Goal: Communication & Community: Answer question/provide support

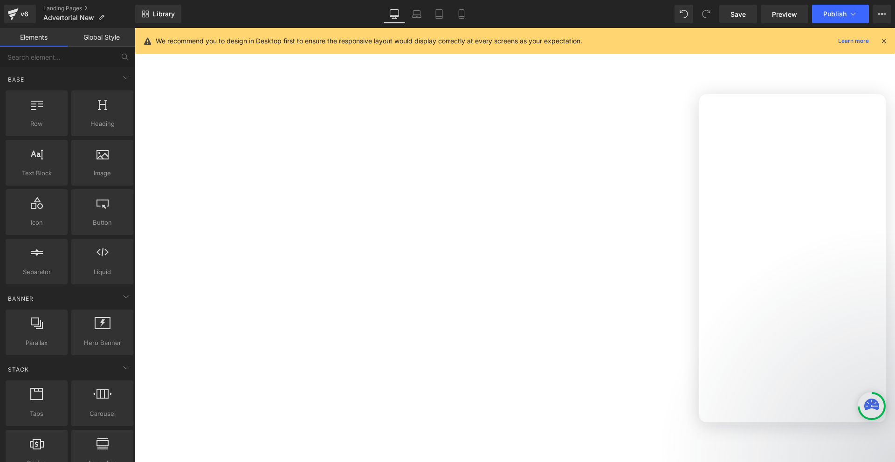
click at [854, 13] on div at bounding box center [447, 217] width 895 height 434
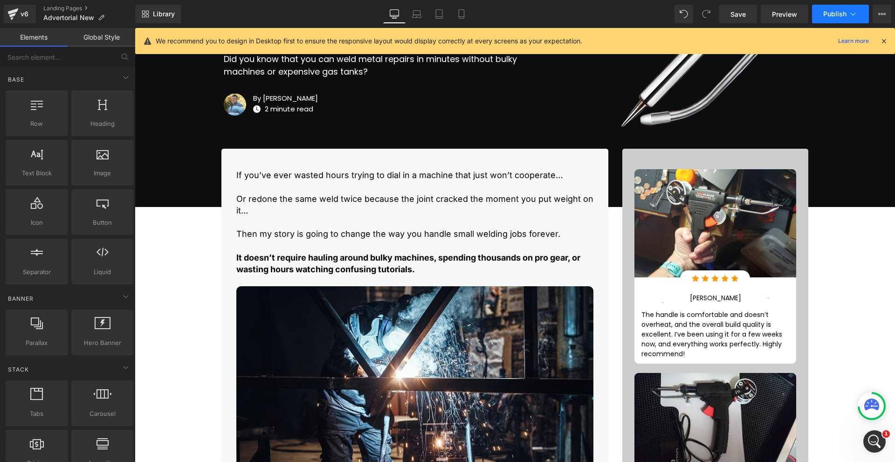
click at [855, 12] on icon at bounding box center [852, 13] width 9 height 9
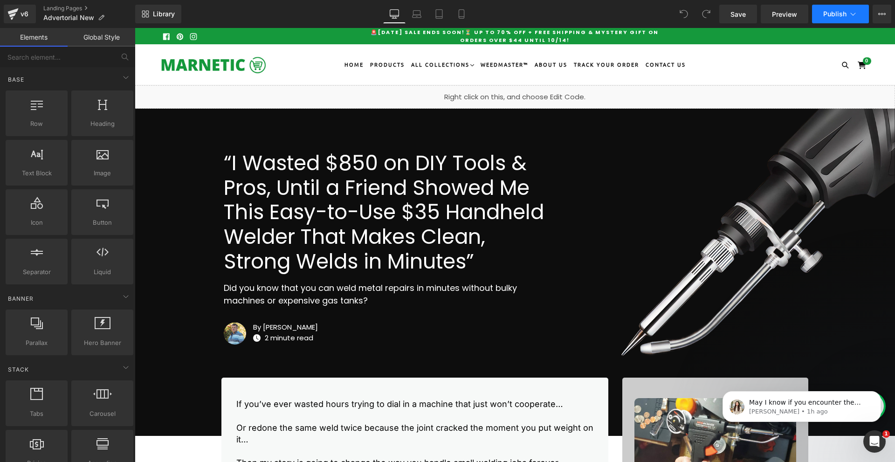
click at [854, 15] on icon at bounding box center [852, 13] width 9 height 9
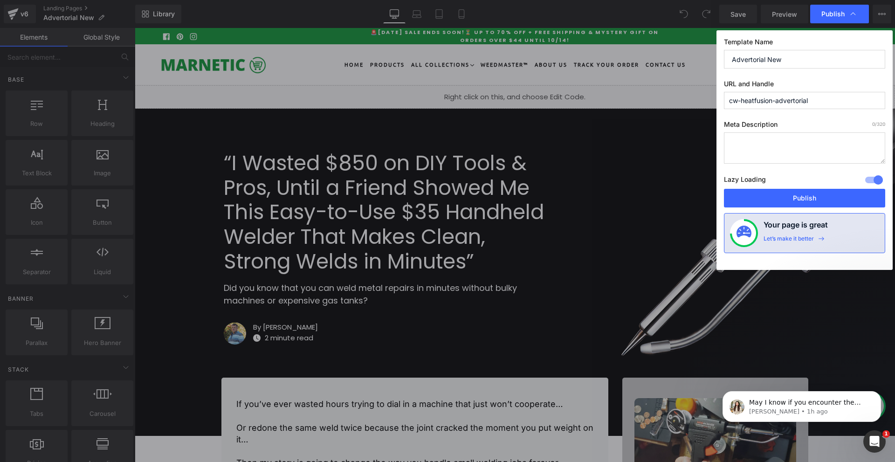
click at [797, 105] on input "cw-heatfusion-advertorial" at bounding box center [804, 100] width 161 height 17
paste input "text"
type input "heatfusion-advertorial"
click at [798, 196] on button "Publish" at bounding box center [804, 198] width 161 height 19
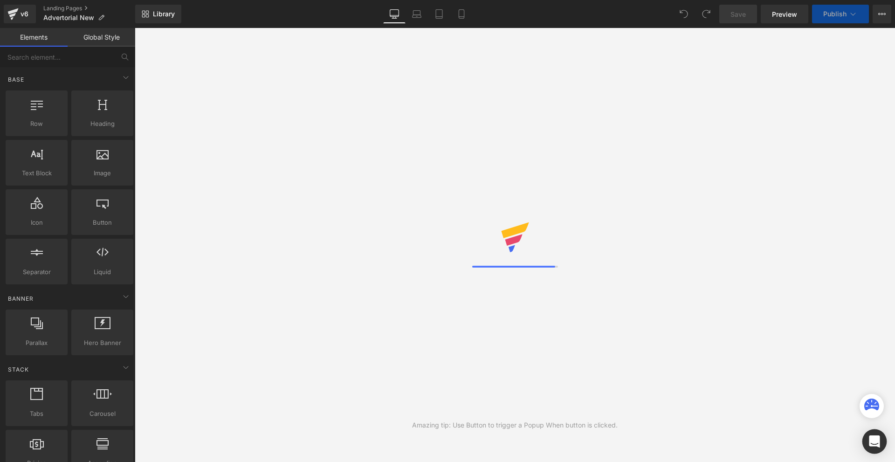
click at [868, 442] on div "Open Intercom Messenger" at bounding box center [874, 441] width 25 height 25
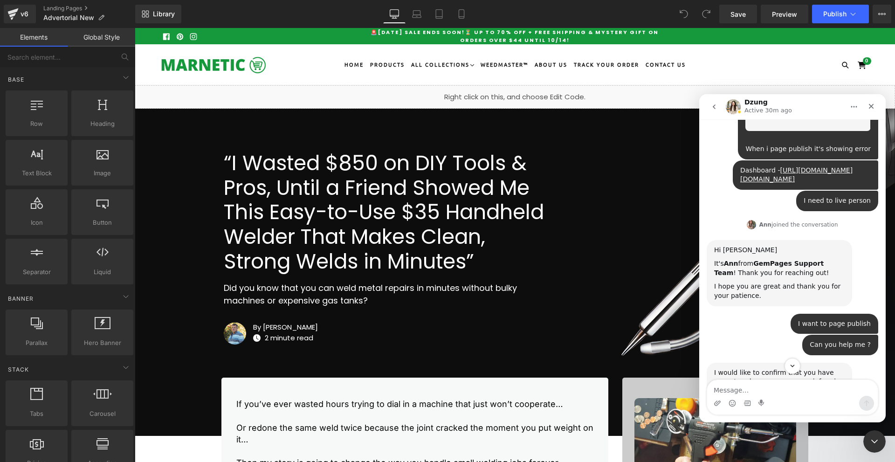
scroll to position [355, 0]
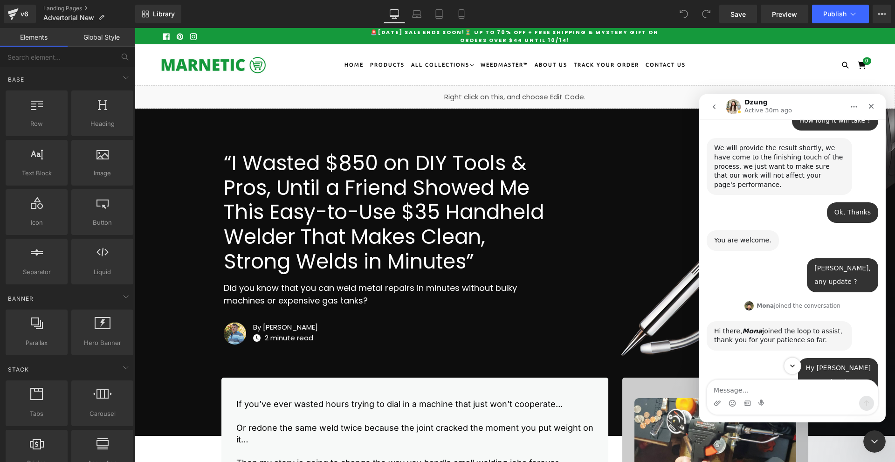
click at [795, 366] on icon "Scroll to bottom" at bounding box center [792, 366] width 8 height 8
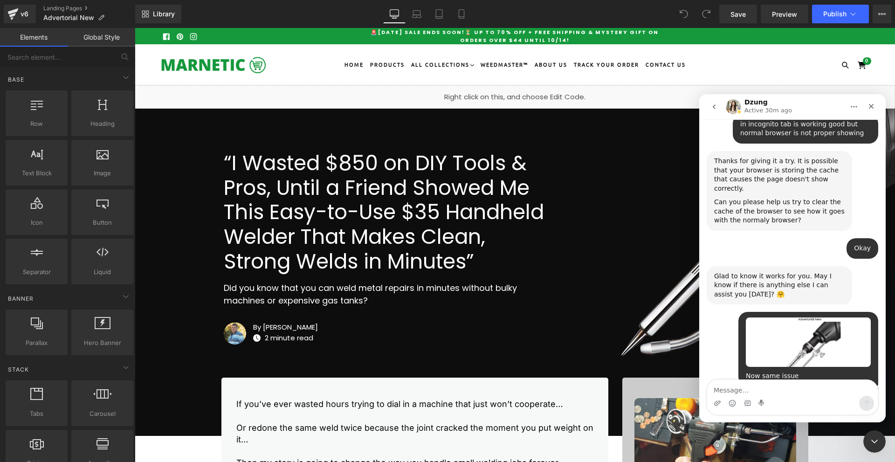
scroll to position [4139, 0]
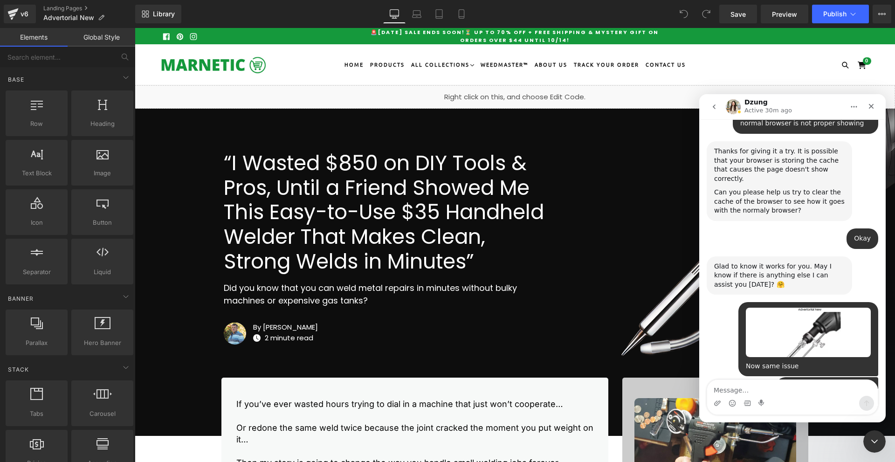
drag, startPoint x: 767, startPoint y: 349, endPoint x: 715, endPoint y: 334, distance: 54.7
click at [715, 411] on div "May I know if you encounter the same issue if you open the page multiple times …" at bounding box center [779, 425] width 131 height 28
copy div "May I know if you encounter the same issue if you open the page multiple times …"
click at [748, 389] on textarea "Message…" at bounding box center [792, 388] width 171 height 16
type textarea "Other browser in working good"
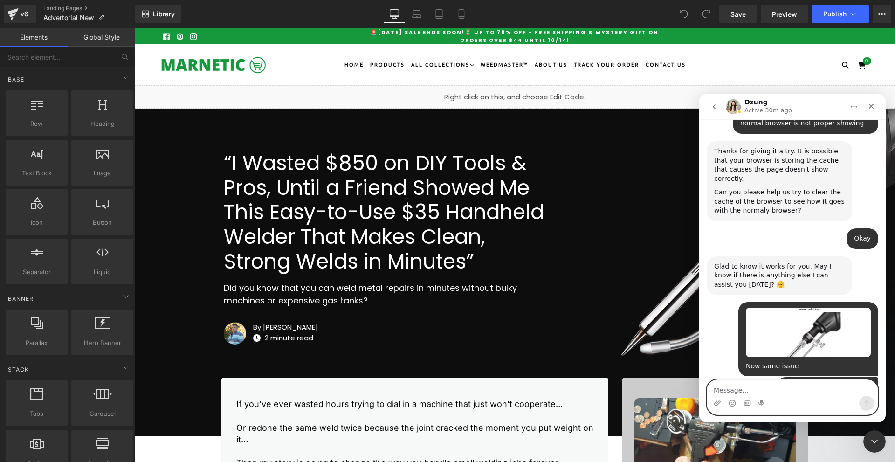
scroll to position [4167, 0]
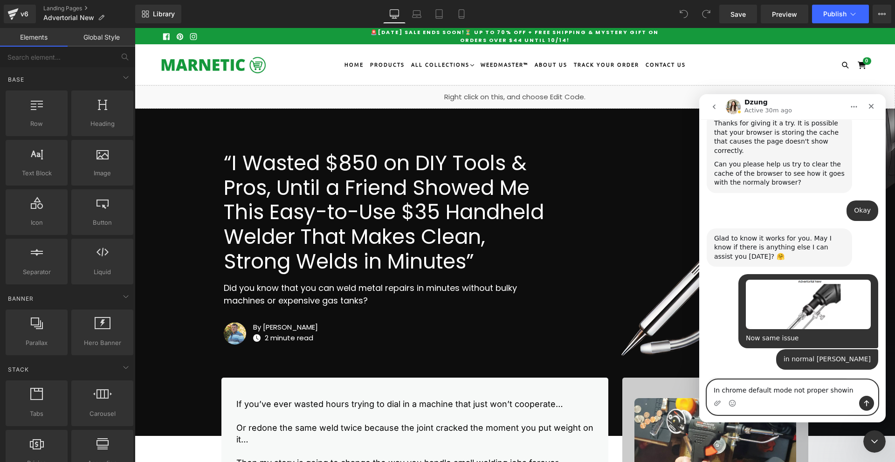
type textarea "In chrome default mode not proper showing"
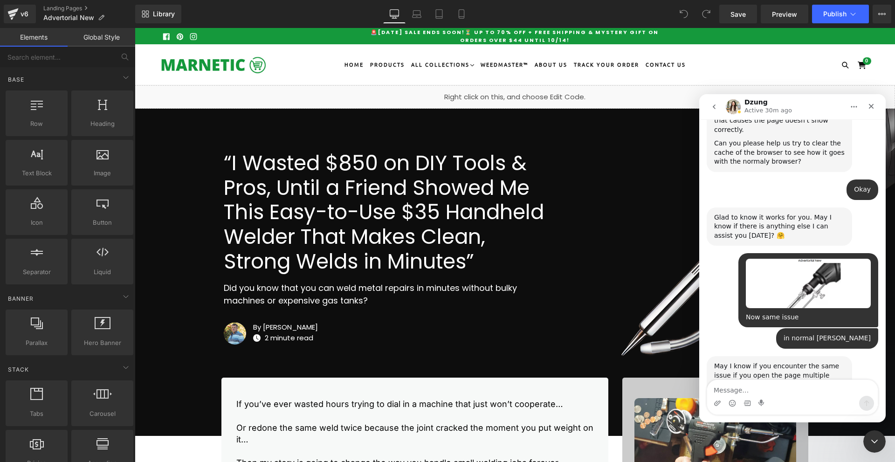
click at [759, 438] on div "In chrome default mode not proper showing" at bounding box center [805, 447] width 131 height 18
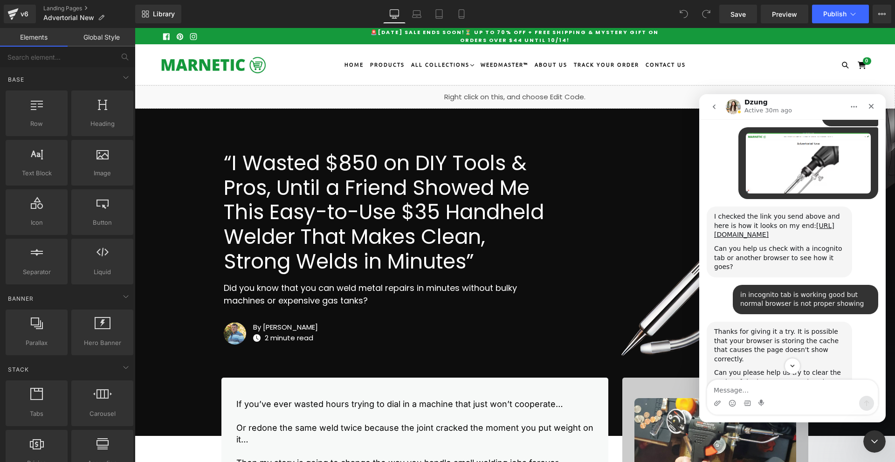
scroll to position [3955, 0]
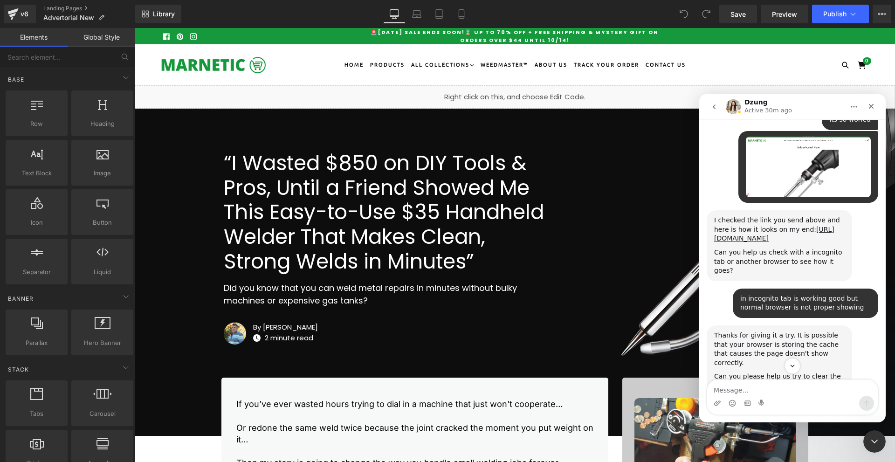
click at [759, 294] on div "in incognito tab is working good but normal browser is not proper showing" at bounding box center [805, 303] width 131 height 18
click at [777, 294] on div "in incognito tab is working good but normal browser is not proper showing" at bounding box center [805, 303] width 131 height 18
copy div "incognito tab"
click at [767, 388] on textarea "Message…" at bounding box center [792, 388] width 171 height 16
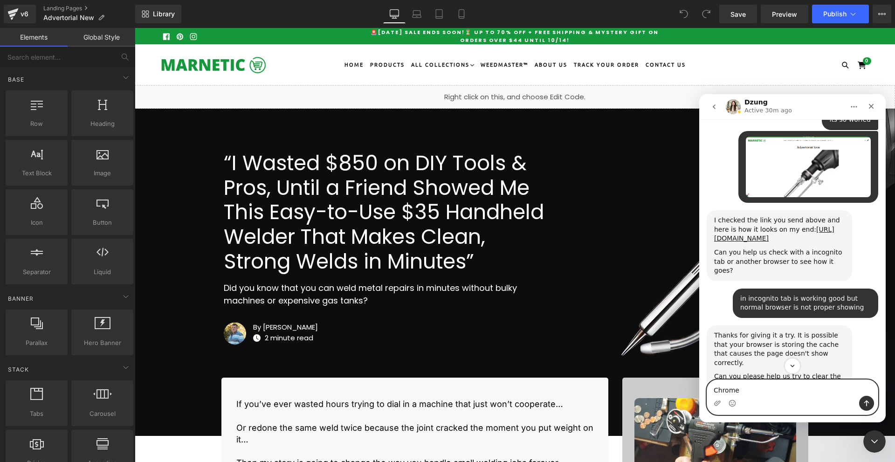
paste textarea "incognito tab"
type textarea "In chrome incognito tab proper workinh"
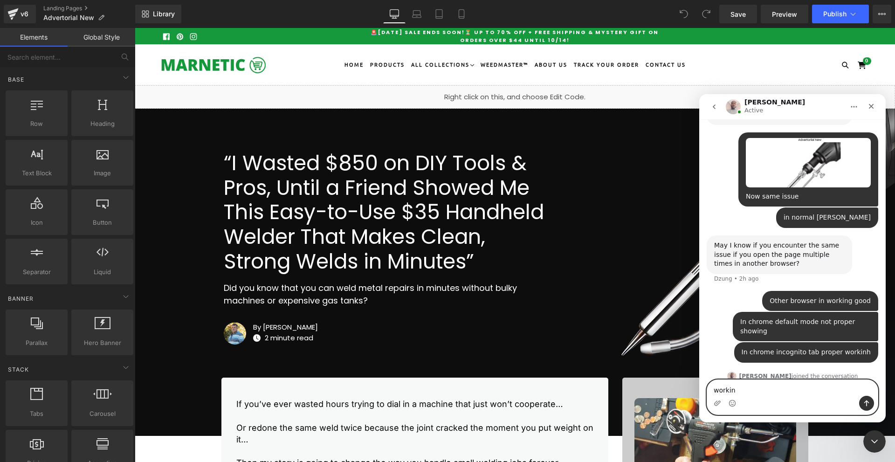
scroll to position [4314, 0]
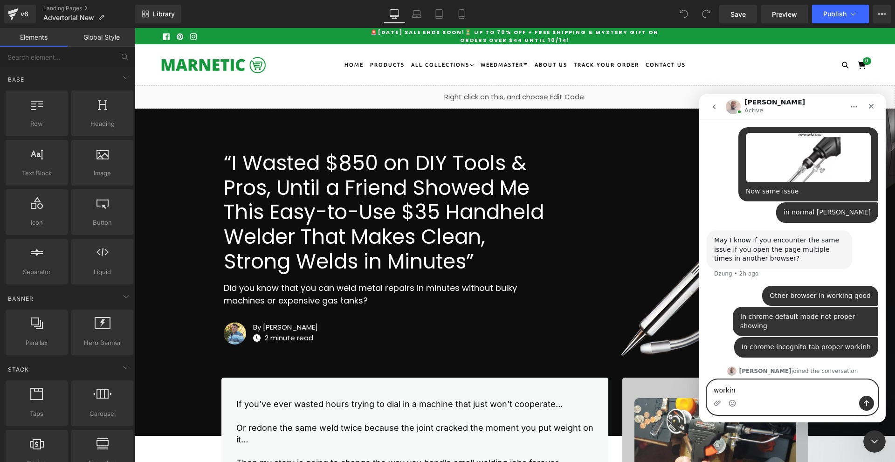
type textarea "working"
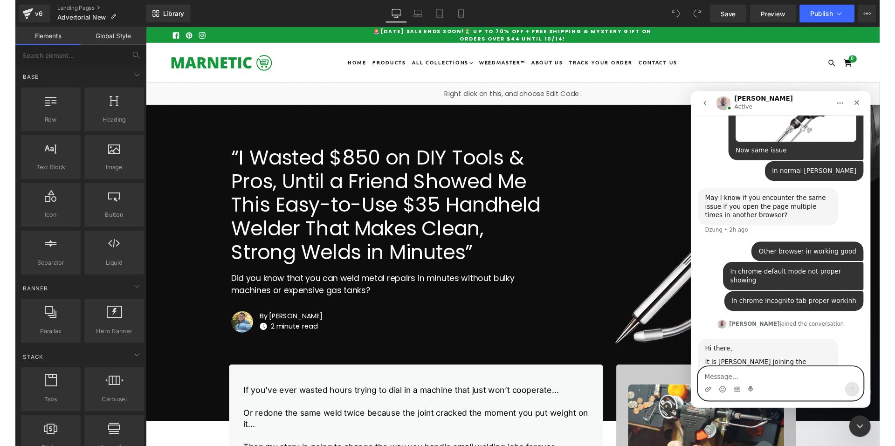
scroll to position [4350, 0]
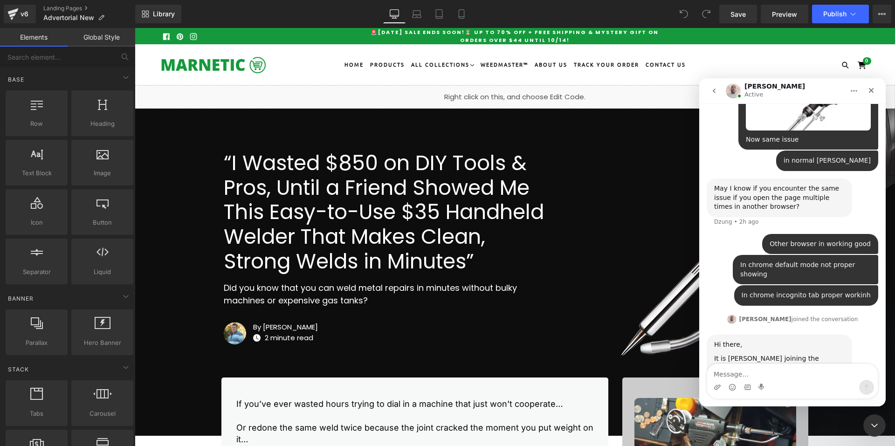
click at [853, 399] on button "Add reaction" at bounding box center [850, 405] width 12 height 12
click at [753, 369] on span "👍" at bounding box center [747, 375] width 13 height 13
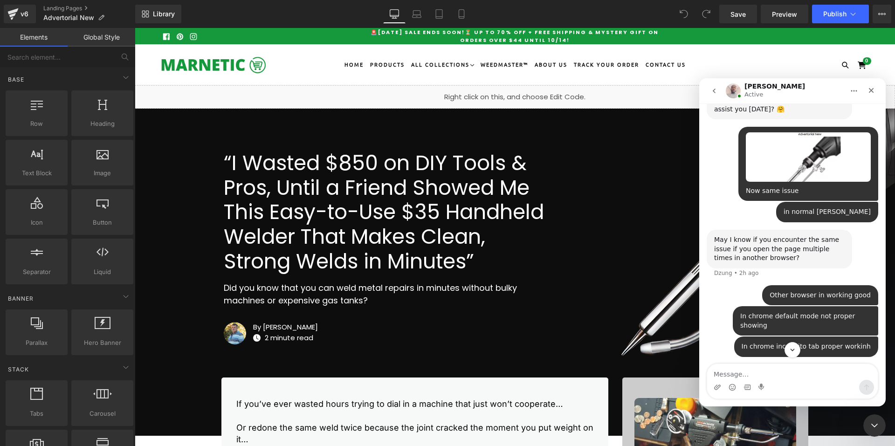
scroll to position [4314, 0]
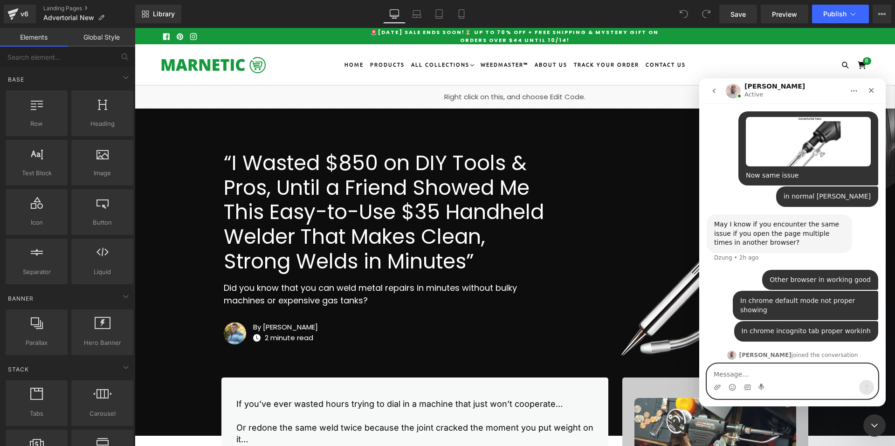
click at [773, 373] on textarea "Message…" at bounding box center [792, 372] width 171 height 16
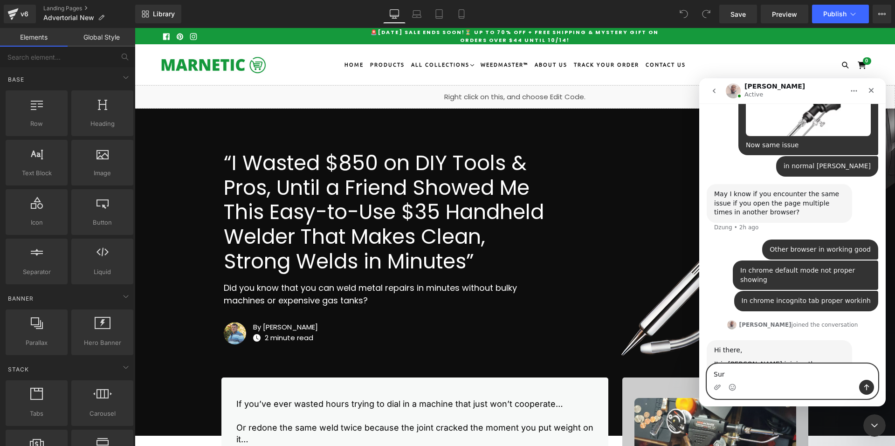
type textarea "Sure"
